Goal: Task Accomplishment & Management: Use online tool/utility

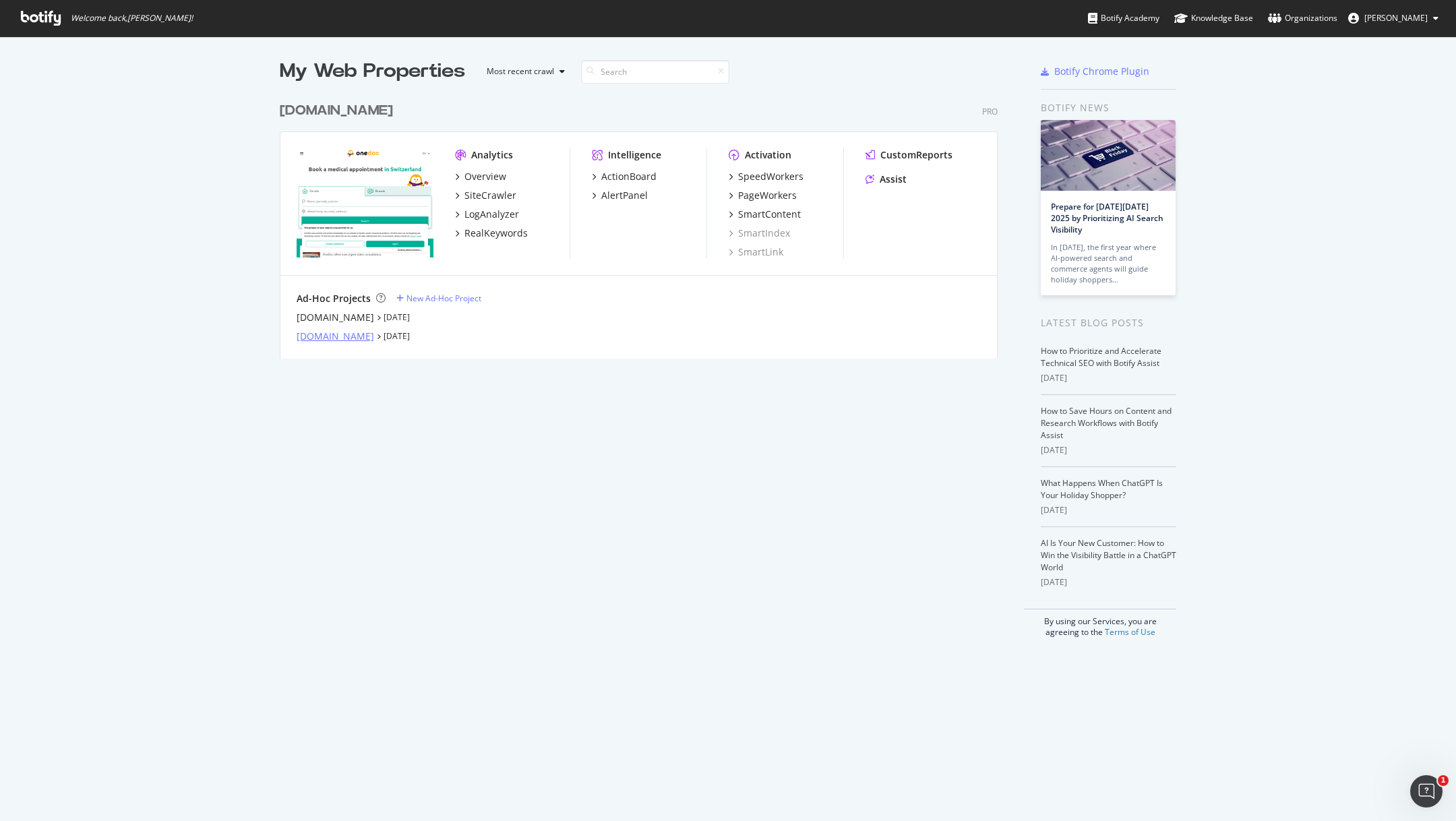
click at [344, 334] on div "[DOMAIN_NAME]" at bounding box center [335, 337] width 78 height 14
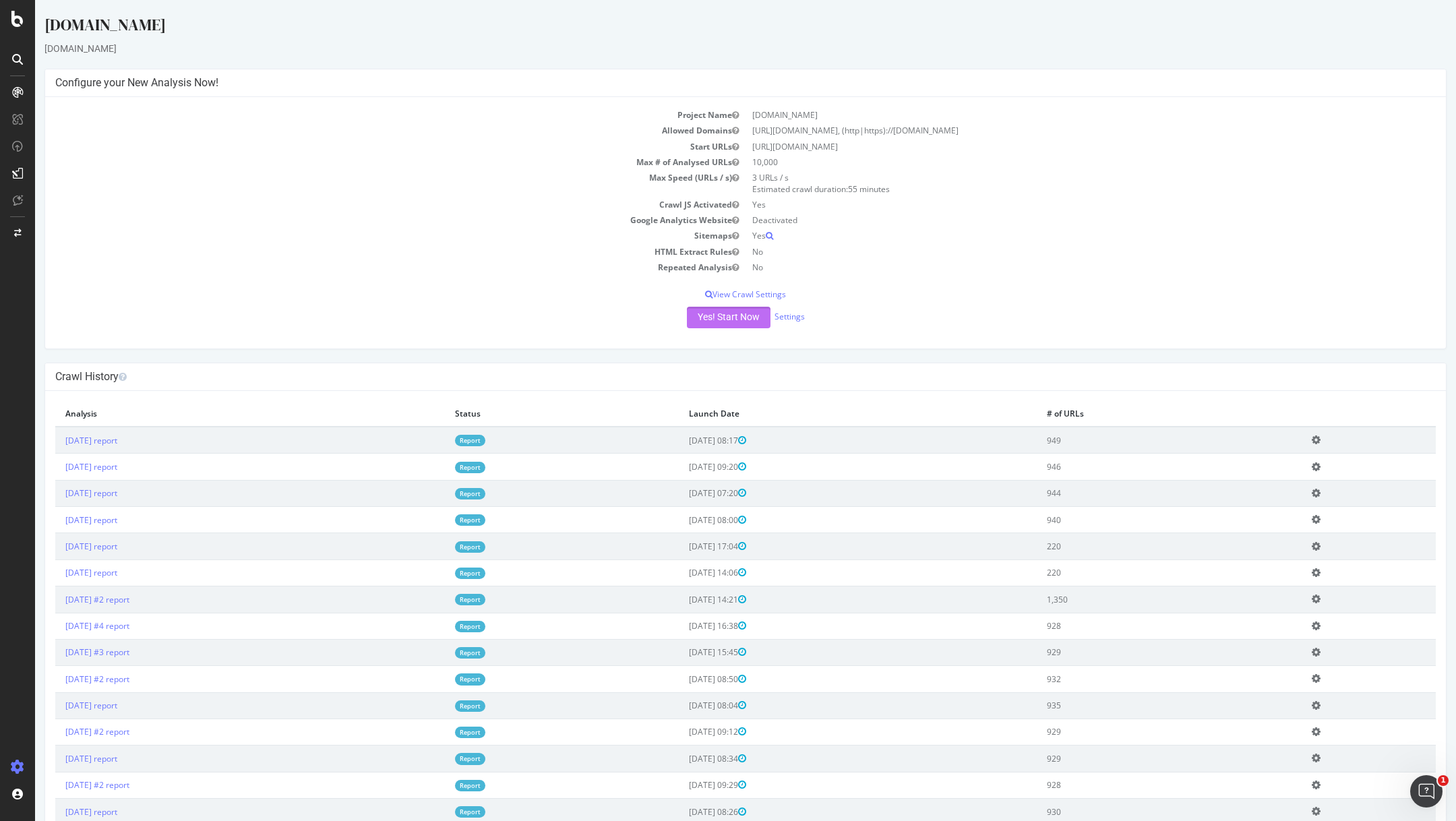
click at [755, 319] on button "Yes! Start Now" at bounding box center [729, 318] width 84 height 22
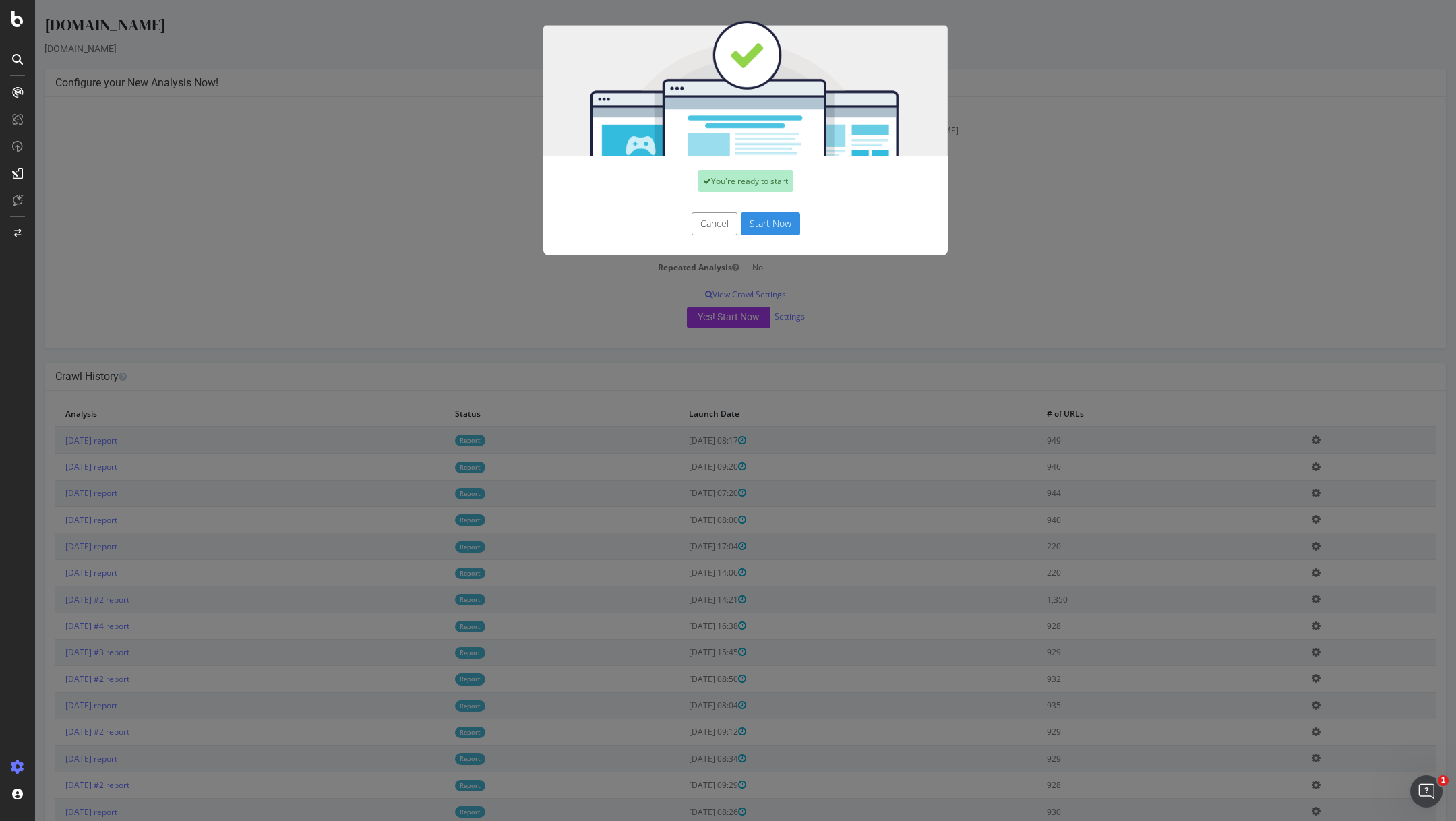
click at [767, 225] on button "Start Now" at bounding box center [770, 223] width 59 height 23
